Goal: Entertainment & Leisure: Browse casually

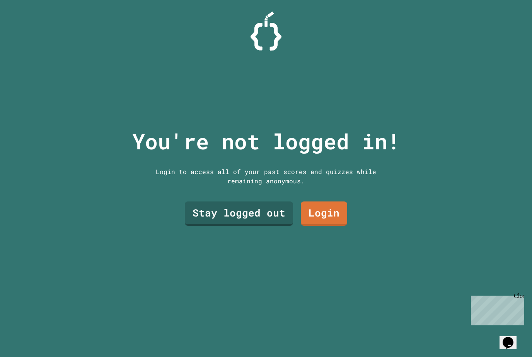
click at [333, 224] on link "Login" at bounding box center [324, 214] width 46 height 24
click at [269, 226] on link "Stay logged out" at bounding box center [239, 214] width 104 height 26
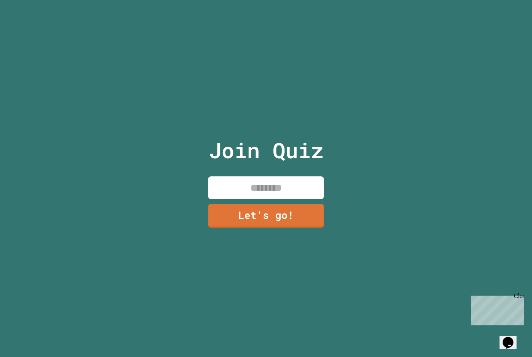
click at [276, 199] on input at bounding box center [266, 188] width 116 height 23
type input "****"
click at [315, 228] on link "Let's go!" at bounding box center [266, 216] width 116 height 24
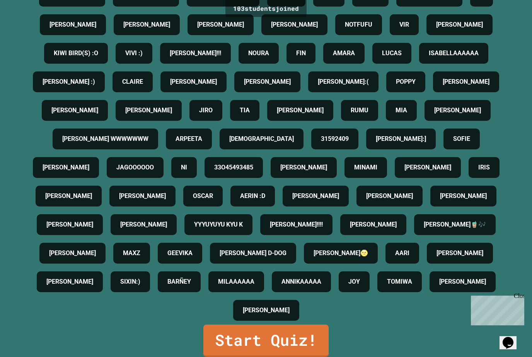
scroll to position [25, 0]
click at [282, 335] on link "Start Quiz!" at bounding box center [265, 341] width 125 height 32
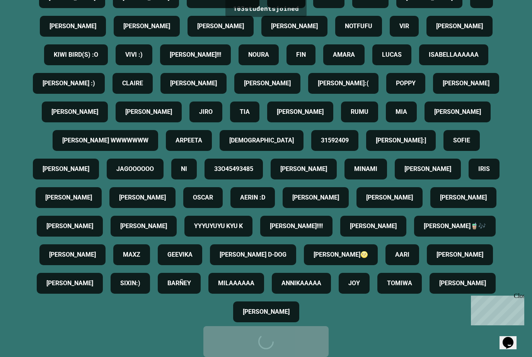
scroll to position [332, 0]
click at [267, 331] on div "Start Quiz!" at bounding box center [266, 341] width 102 height 23
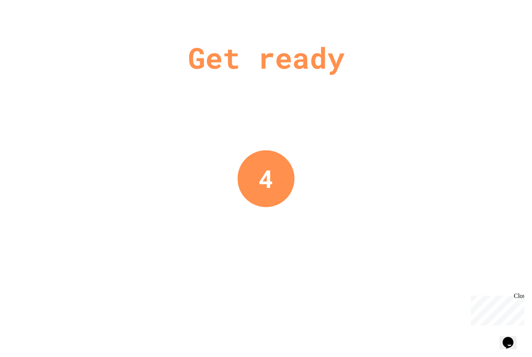
scroll to position [0, 0]
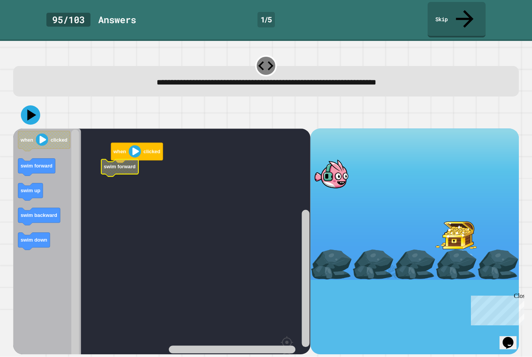
click at [125, 136] on rect "Blockly Workspace" at bounding box center [161, 262] width 297 height 267
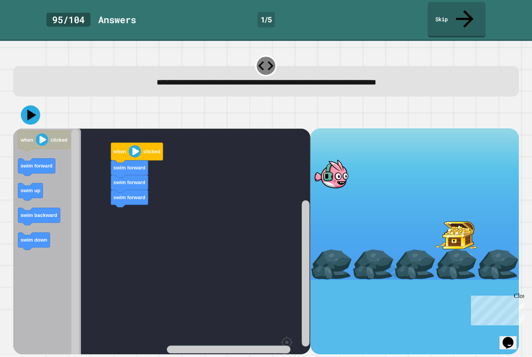
click at [32, 105] on icon at bounding box center [30, 114] width 19 height 19
click at [106, 214] on rect "Blockly Workspace" at bounding box center [161, 262] width 297 height 267
click at [30, 107] on button at bounding box center [30, 114] width 19 height 19
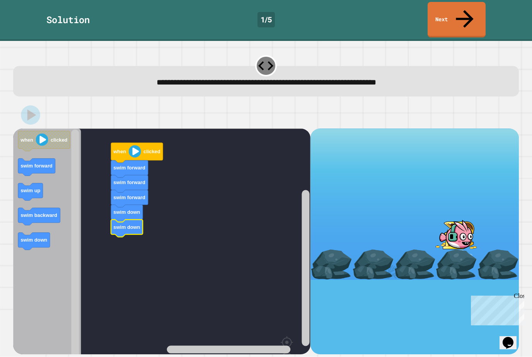
click at [480, 19] on link "Next" at bounding box center [456, 20] width 58 height 36
click at [481, 19] on div "Solution 1 / 5 Next" at bounding box center [266, 20] width 532 height 41
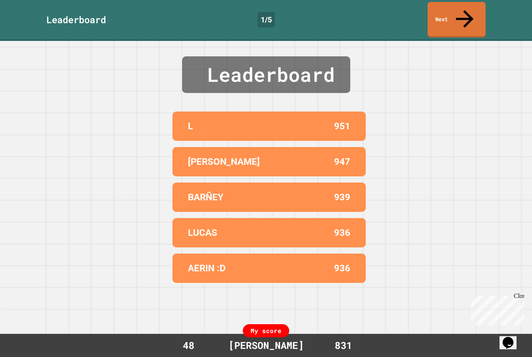
click at [479, 15] on link "Next" at bounding box center [456, 20] width 58 height 36
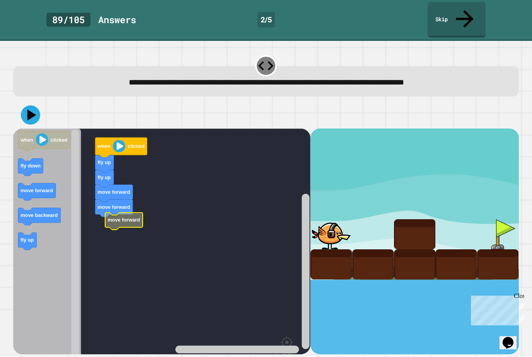
click at [105, 213] on icon "Blockly Workspace" at bounding box center [123, 221] width 37 height 17
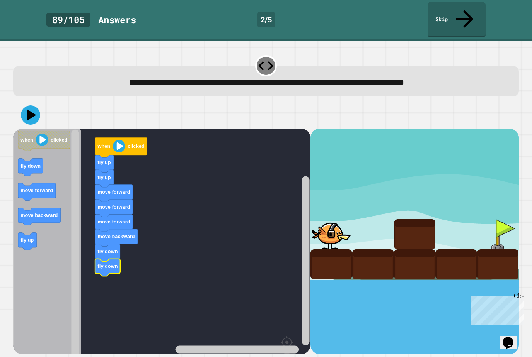
click at [35, 105] on icon at bounding box center [30, 114] width 19 height 19
click at [27, 107] on button at bounding box center [30, 114] width 19 height 19
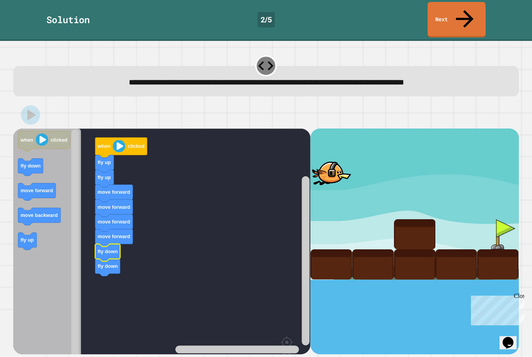
click at [477, 15] on link "Next" at bounding box center [456, 20] width 58 height 36
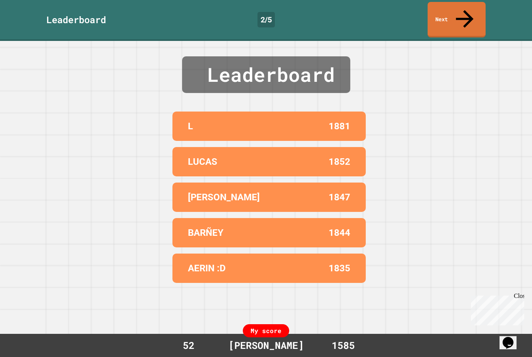
click at [477, 15] on link "Next" at bounding box center [456, 20] width 58 height 36
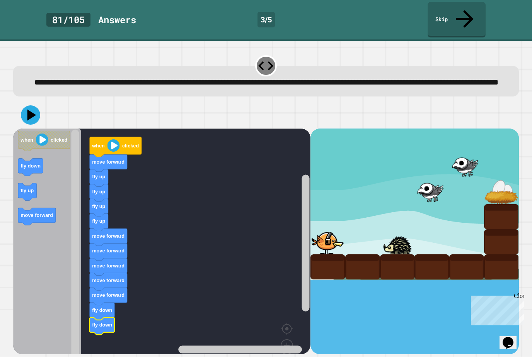
click at [31, 113] on icon at bounding box center [31, 115] width 9 height 11
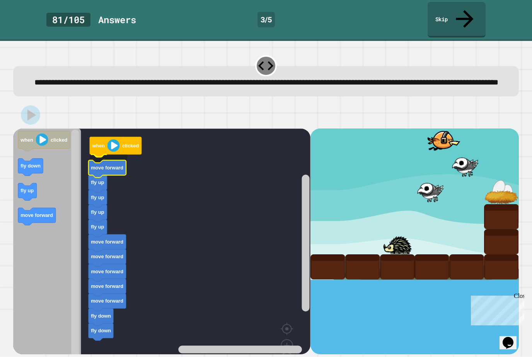
click at [97, 165] on text "move forward" at bounding box center [107, 168] width 32 height 6
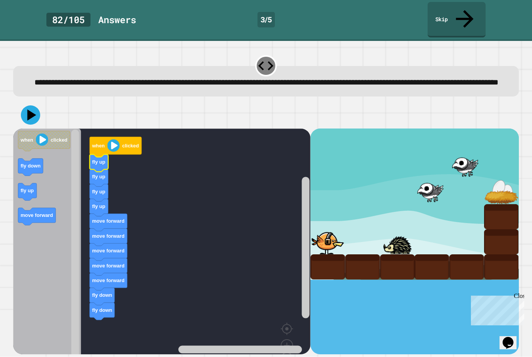
click at [31, 115] on icon at bounding box center [31, 115] width 9 height 11
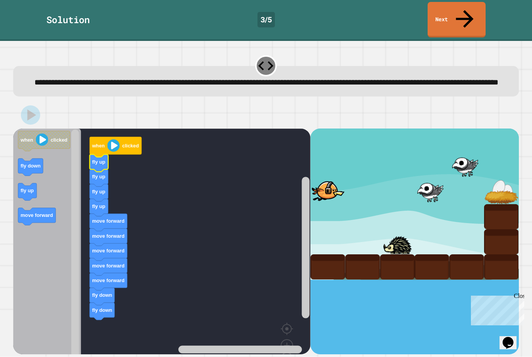
click at [483, 15] on link "Next" at bounding box center [456, 20] width 58 height 36
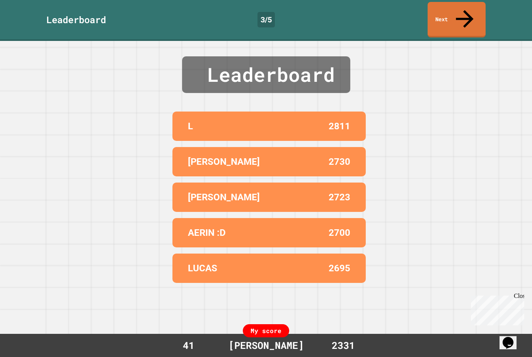
click at [490, 22] on div "Leaderboard 3 / 5 Next" at bounding box center [266, 20] width 532 height 41
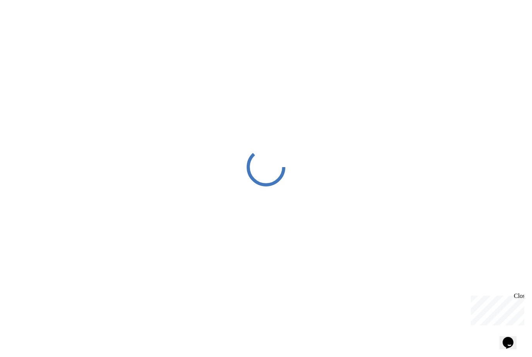
click at [522, 298] on div "Close" at bounding box center [519, 298] width 10 height 10
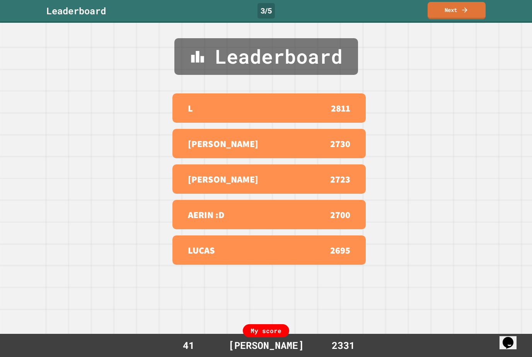
click at [473, 13] on link "Next" at bounding box center [456, 10] width 58 height 17
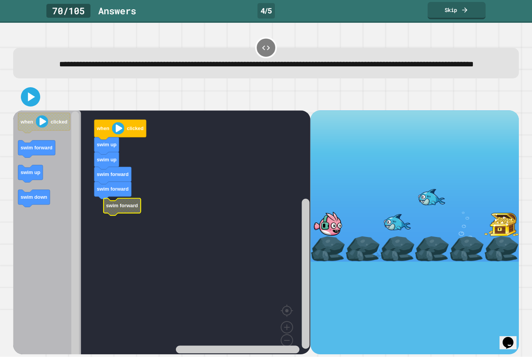
click at [20, 158] on icon "Blockly Workspace" at bounding box center [36, 149] width 37 height 17
click at [103, 202] on icon "Blockly Workspace" at bounding box center [103, 192] width 37 height 17
click at [86, 205] on rect "Blockly Workspace" at bounding box center [161, 238] width 297 height 254
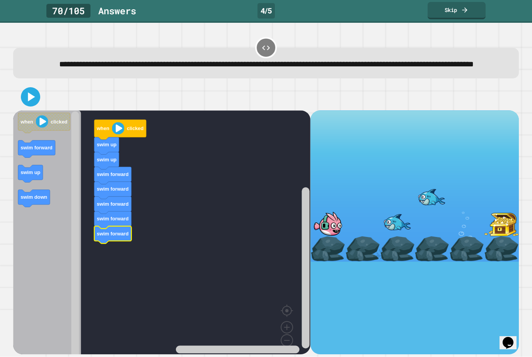
click at [115, 237] on text "swim forward" at bounding box center [113, 234] width 32 height 6
click at [116, 266] on text "swim down" at bounding box center [108, 263] width 27 height 6
click at [27, 105] on icon at bounding box center [30, 96] width 15 height 15
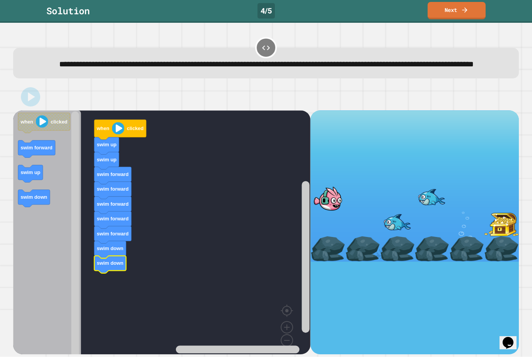
click at [474, 4] on link "Next" at bounding box center [456, 10] width 58 height 17
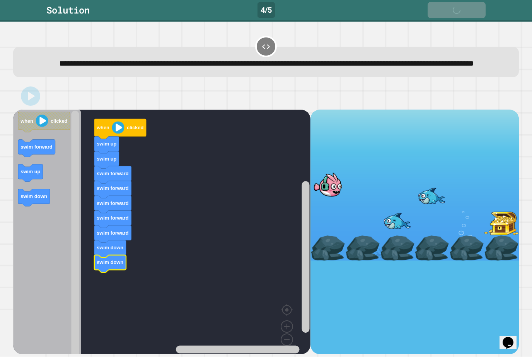
click at [474, 4] on link "Next" at bounding box center [456, 10] width 58 height 16
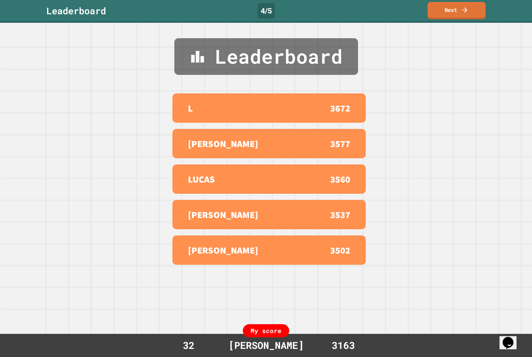
click at [462, 15] on link "Next" at bounding box center [456, 10] width 58 height 17
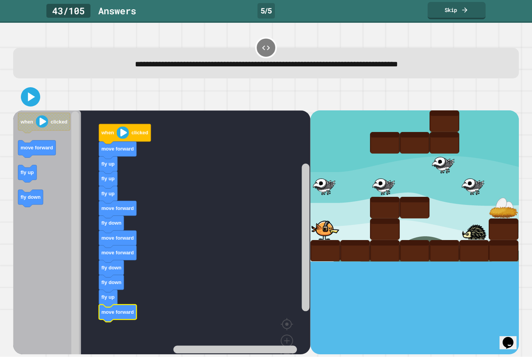
click at [23, 105] on icon at bounding box center [30, 96] width 15 height 15
